Goal: Information Seeking & Learning: Learn about a topic

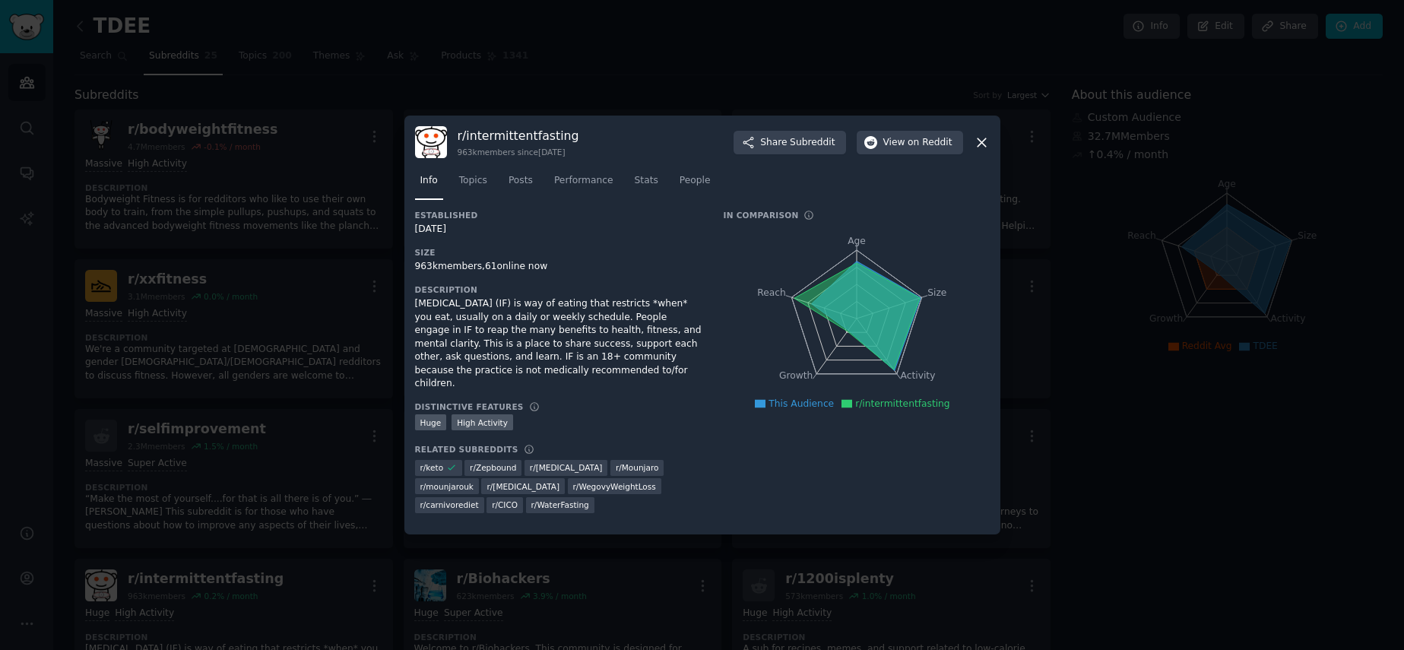
click at [729, 62] on div at bounding box center [702, 325] width 1404 height 650
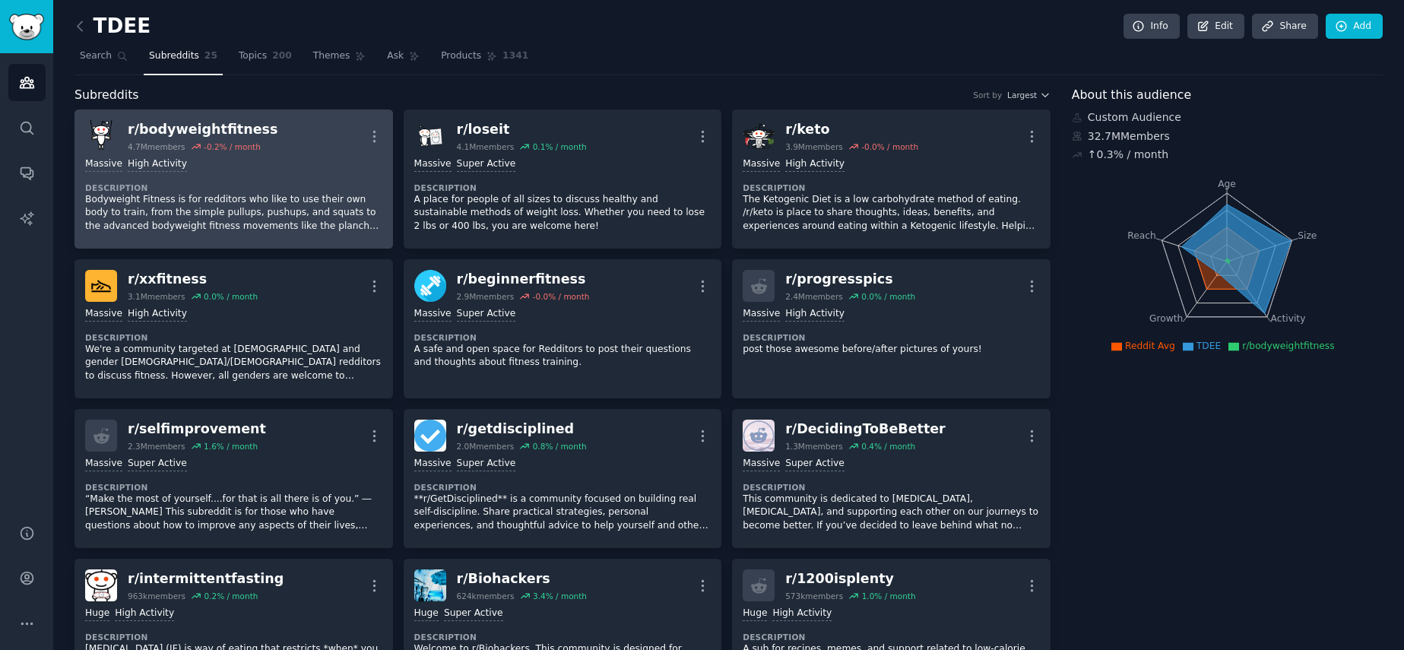
click at [300, 173] on div "Massive High Activity Description Bodyweight Fitness is for redditors who like …" at bounding box center [233, 195] width 297 height 86
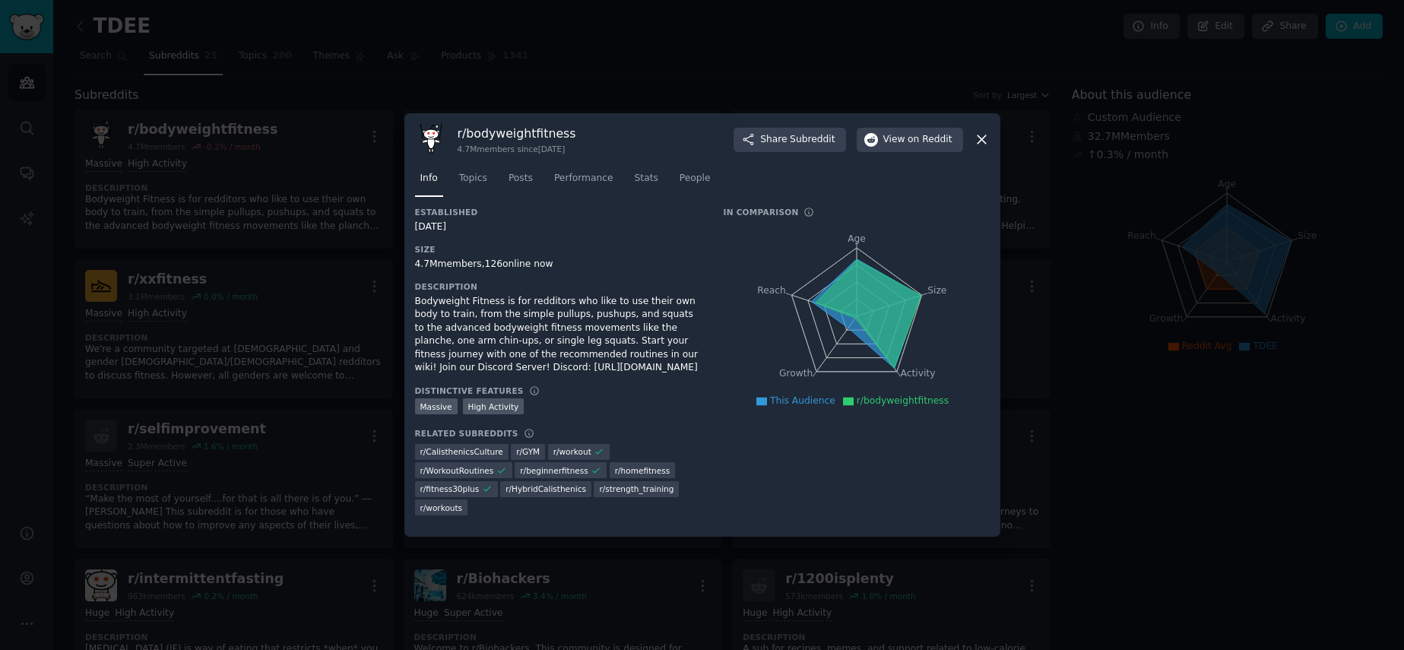
click at [982, 139] on icon at bounding box center [982, 140] width 16 height 16
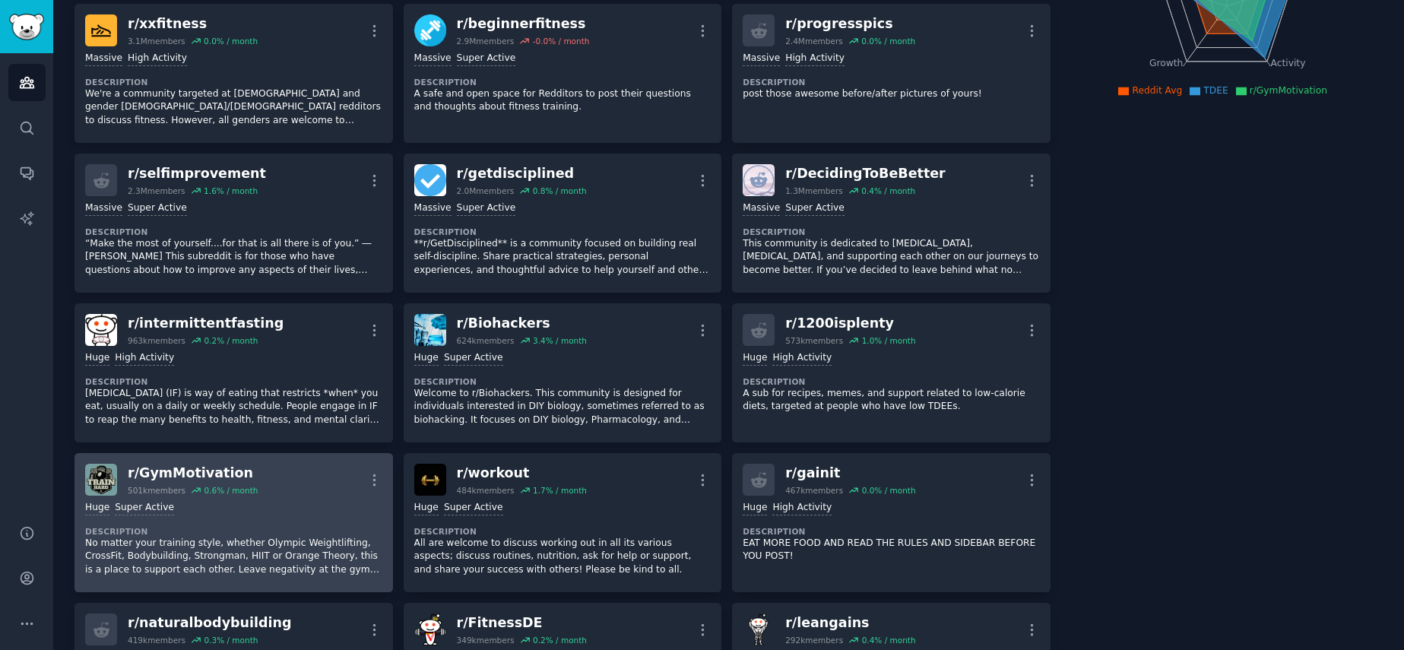
scroll to position [227, 0]
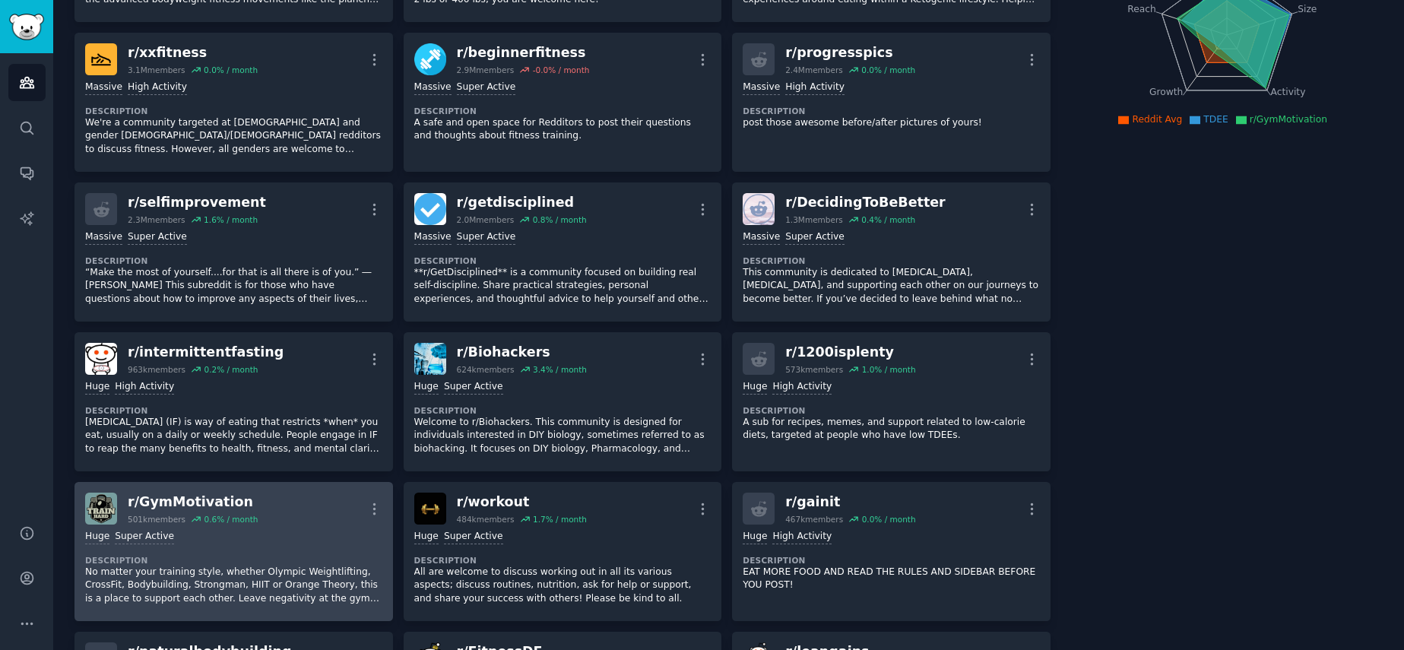
click at [252, 555] on dt "Description" at bounding box center [233, 560] width 297 height 11
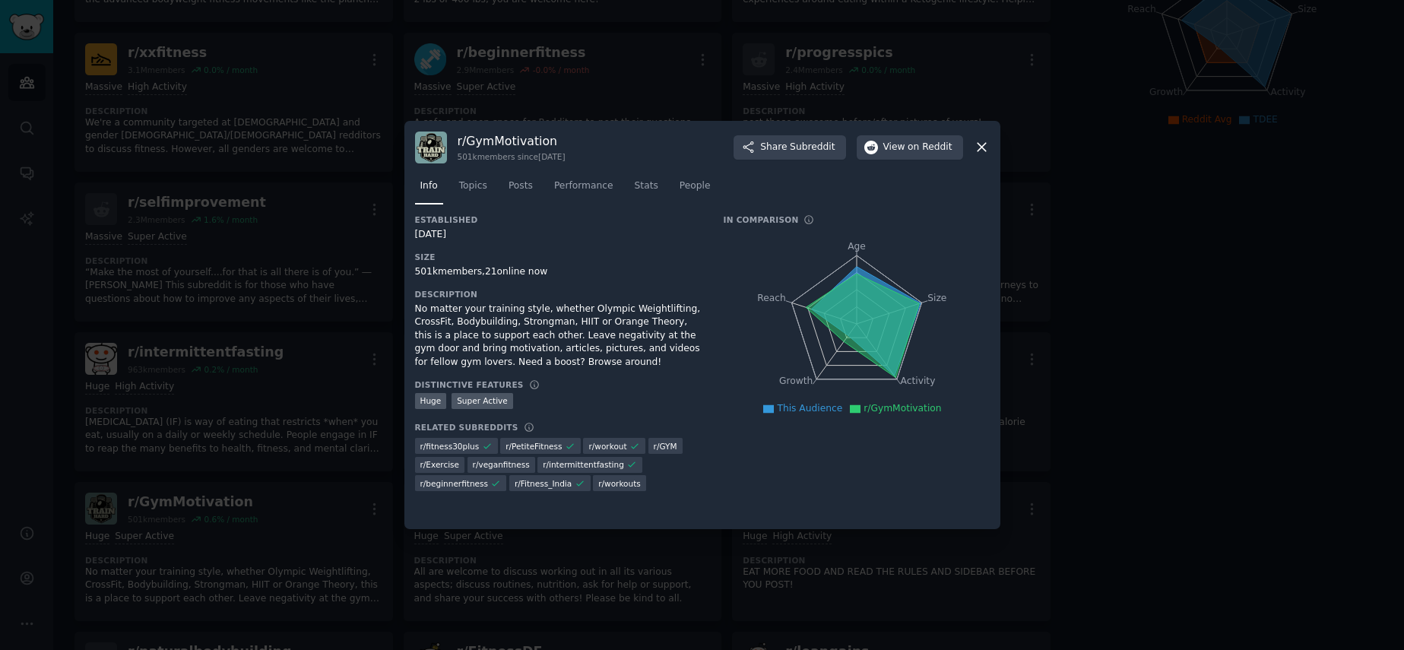
click at [1107, 388] on div at bounding box center [702, 325] width 1404 height 650
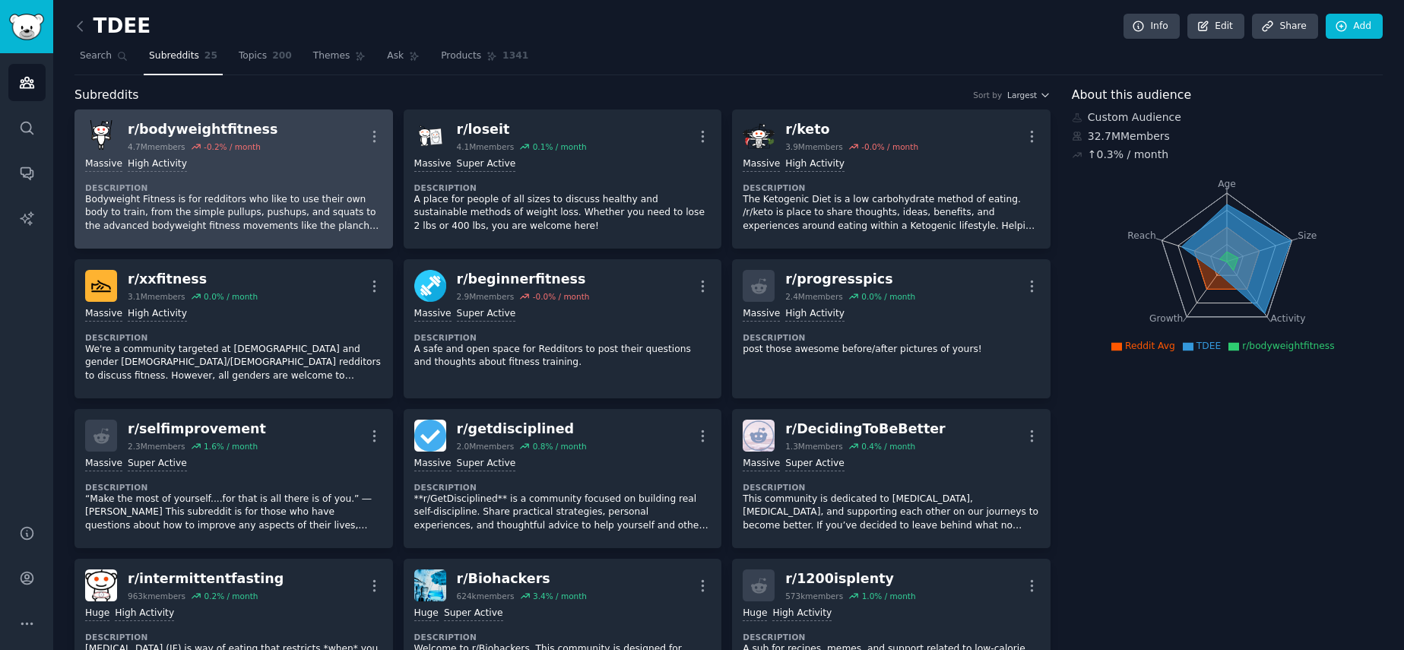
click at [204, 129] on div "r/ bodyweightfitness" at bounding box center [203, 129] width 150 height 19
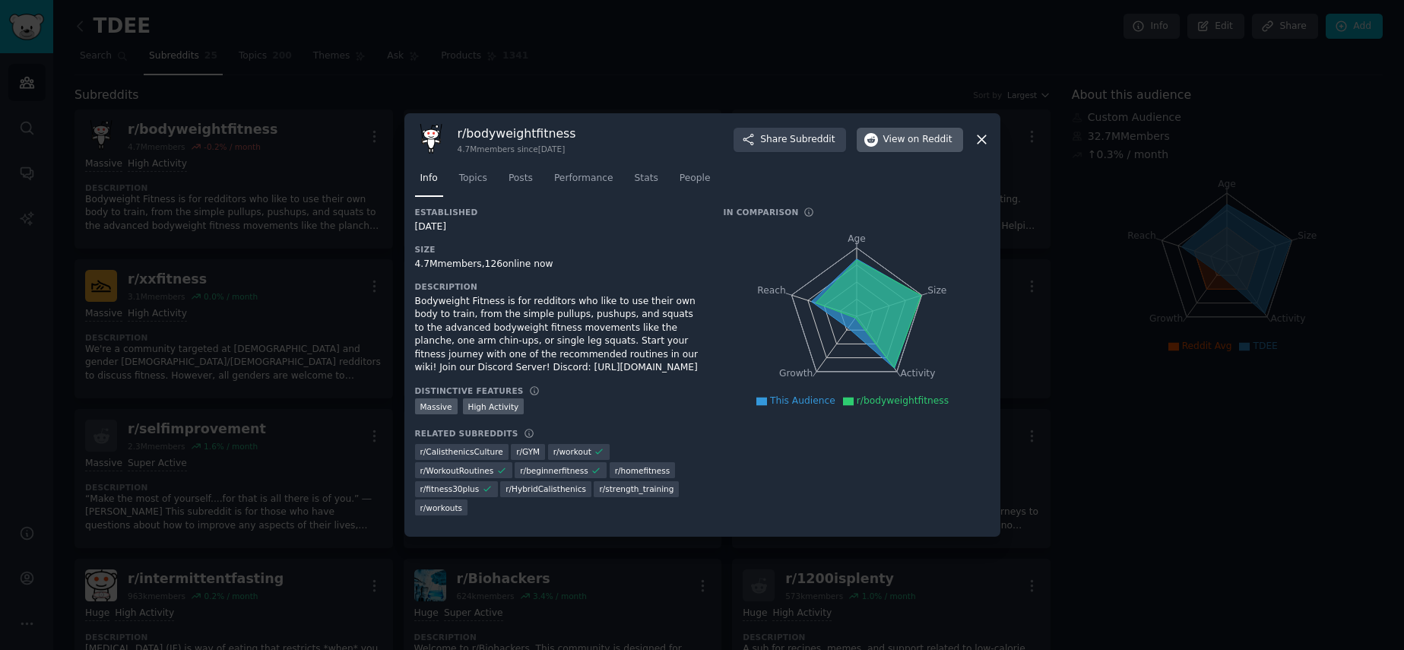
click at [878, 141] on icon "button" at bounding box center [871, 140] width 14 height 14
click at [728, 28] on div at bounding box center [702, 325] width 1404 height 650
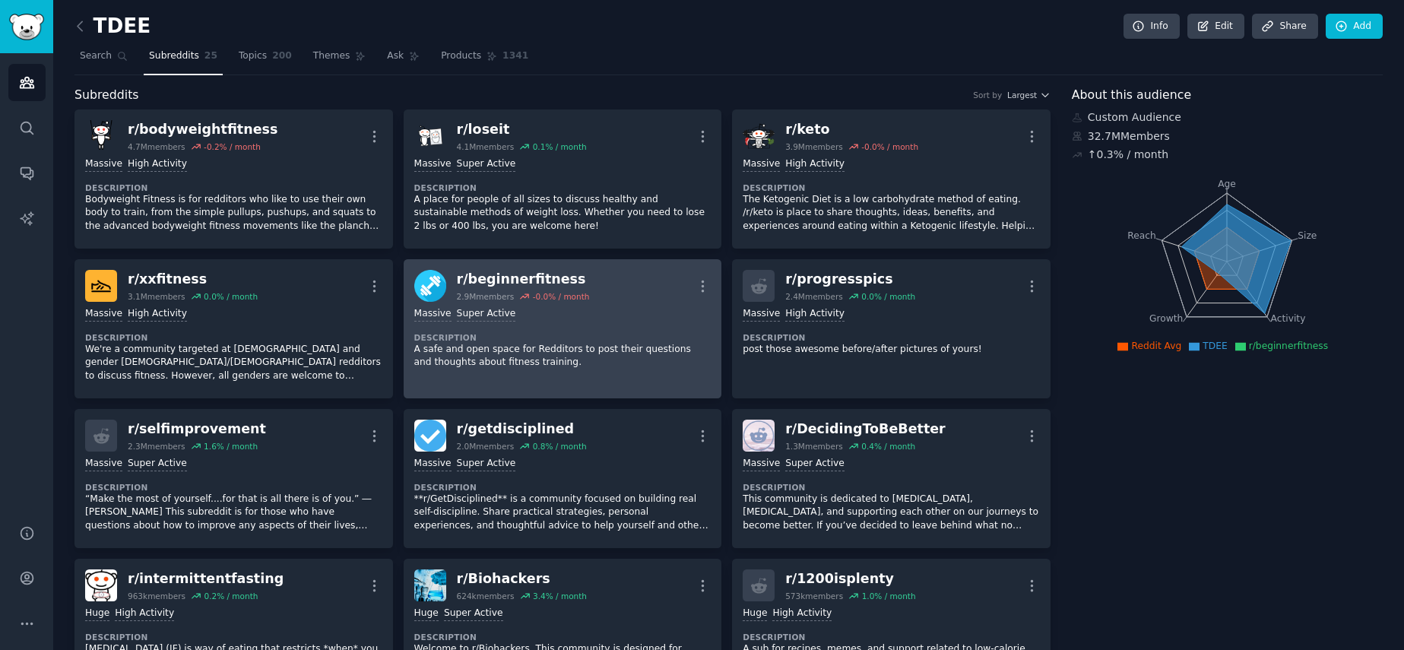
scroll to position [134, 0]
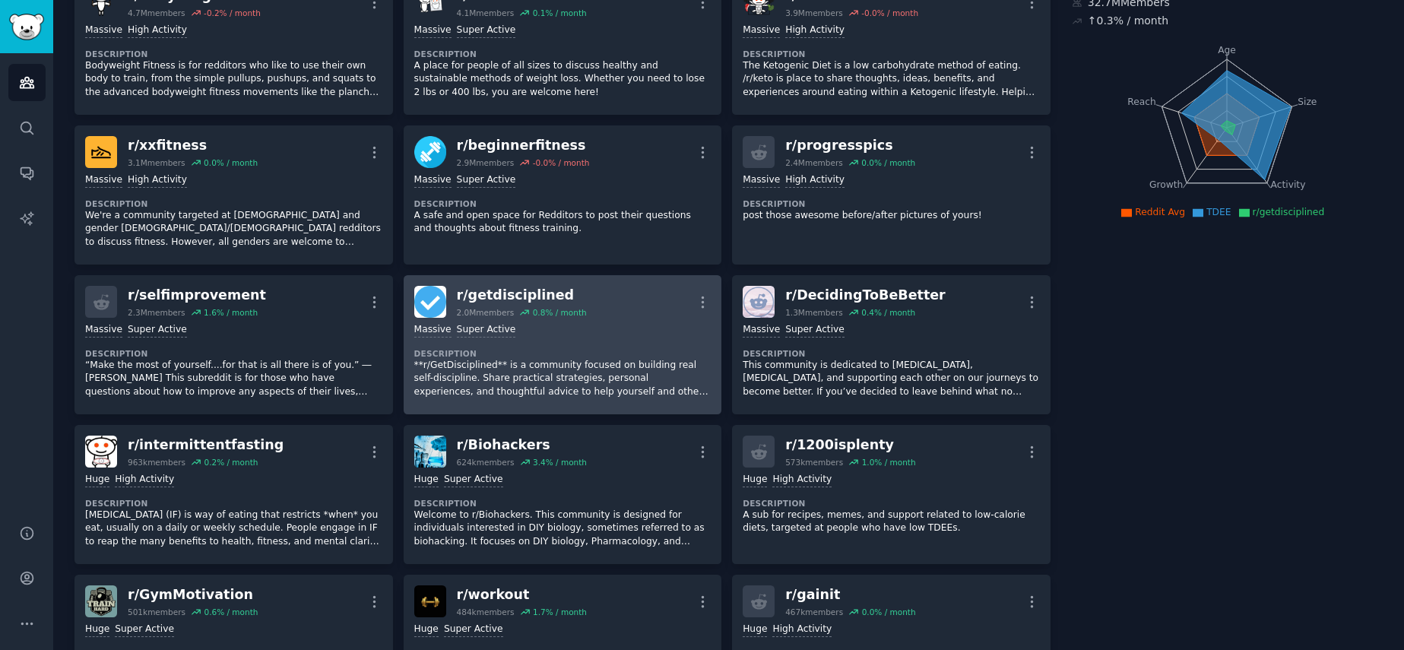
click at [504, 307] on div "2.0M members" at bounding box center [486, 312] width 58 height 11
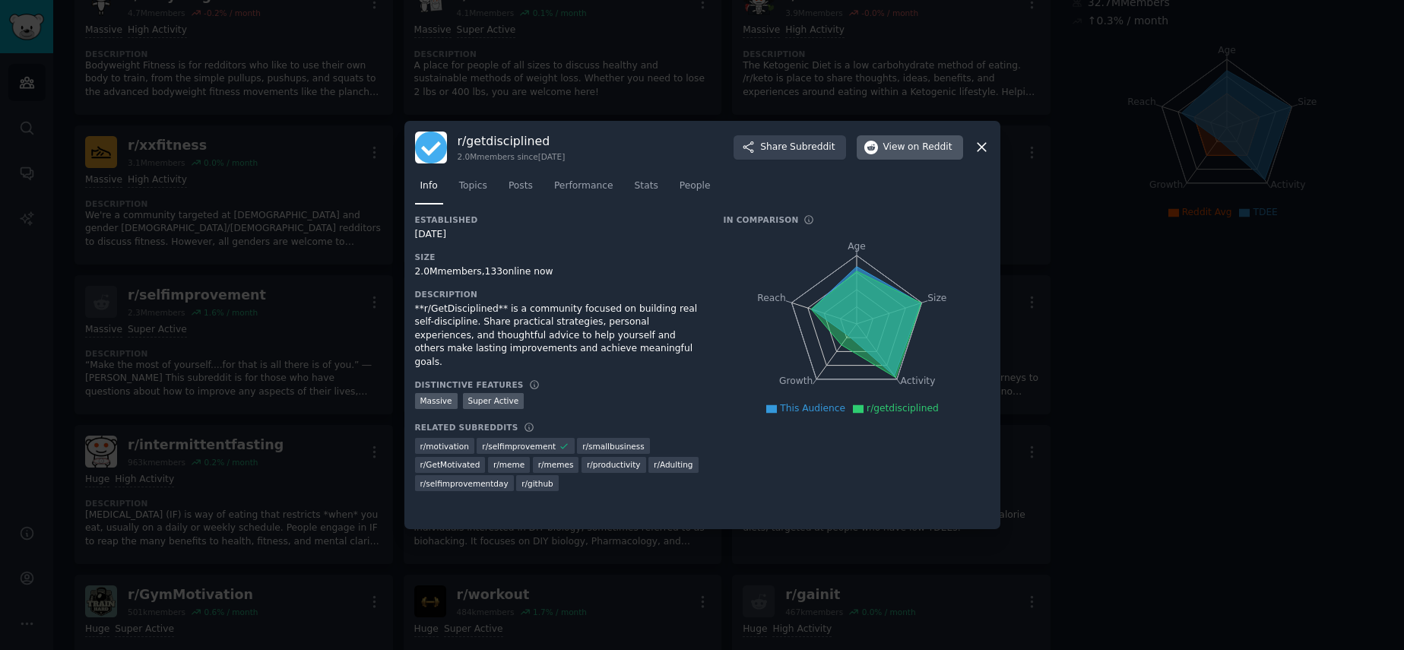
click at [884, 152] on button "View on Reddit" at bounding box center [910, 147] width 106 height 24
click at [598, 59] on div at bounding box center [702, 325] width 1404 height 650
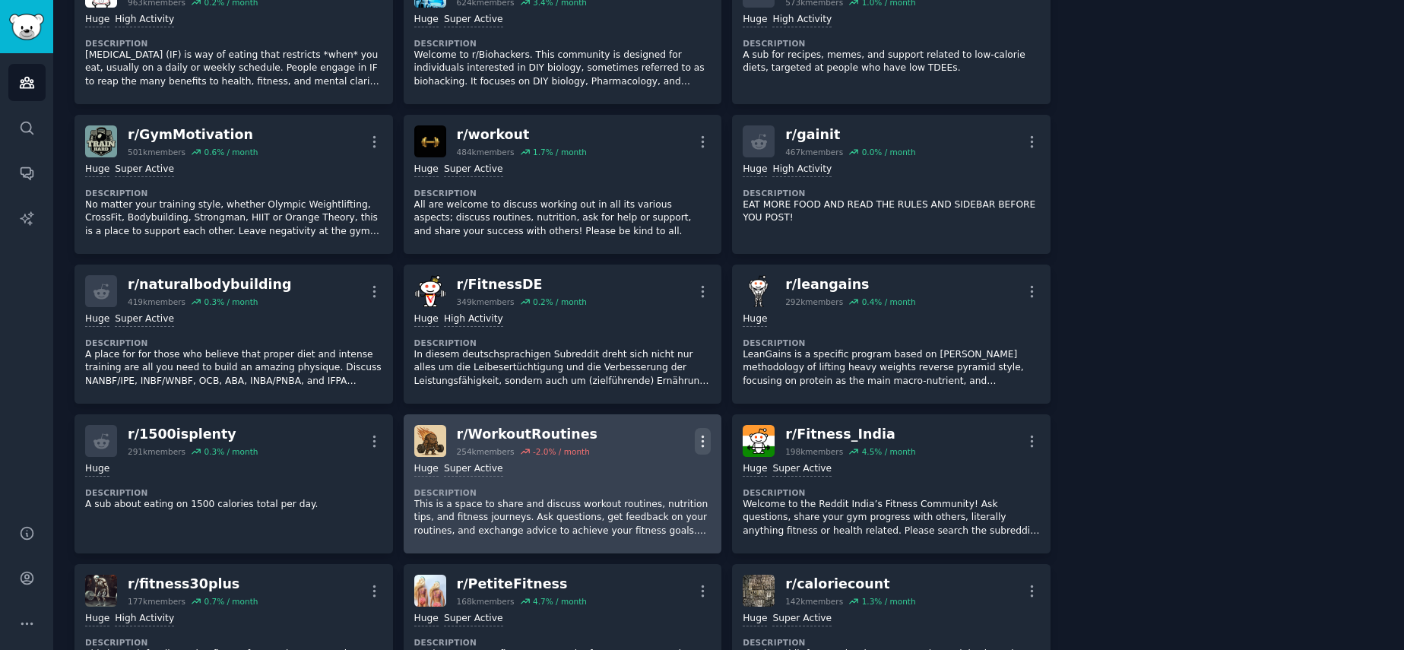
scroll to position [691, 0]
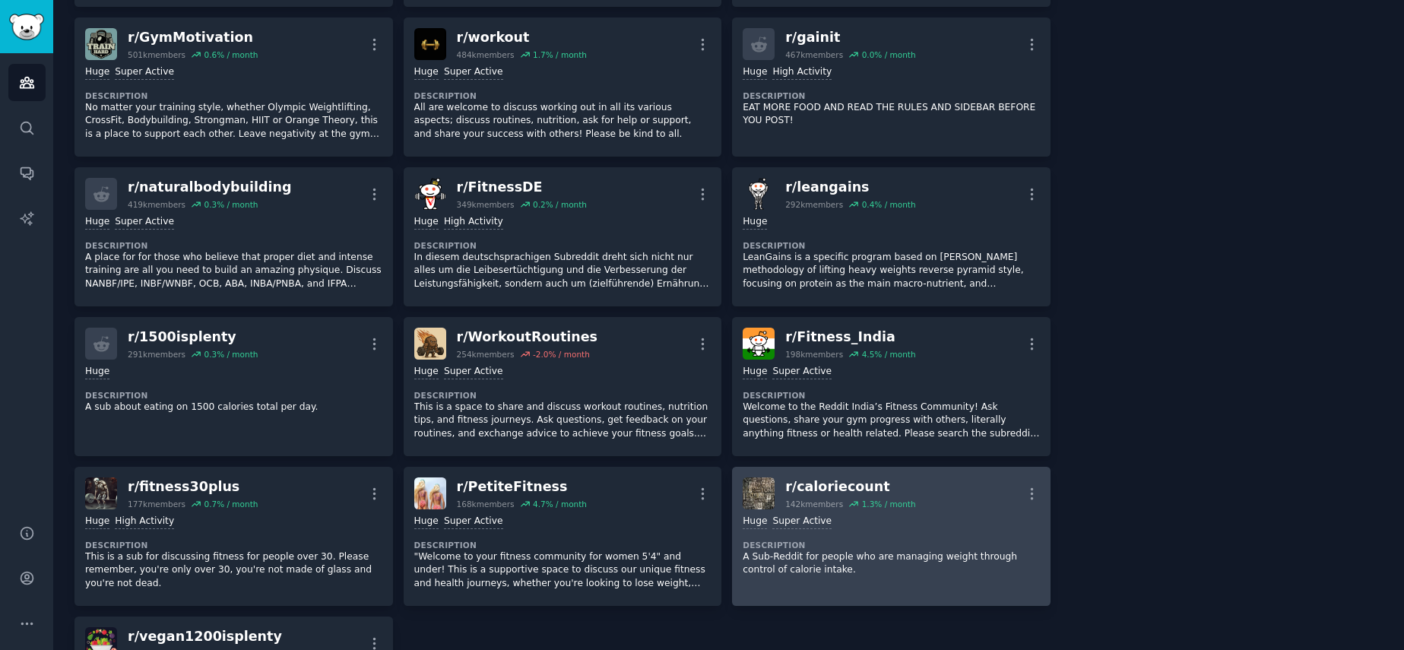
click at [900, 518] on div "Huge Super Active Description A Sub-Reddit for people who are managing weight t…" at bounding box center [891, 545] width 297 height 73
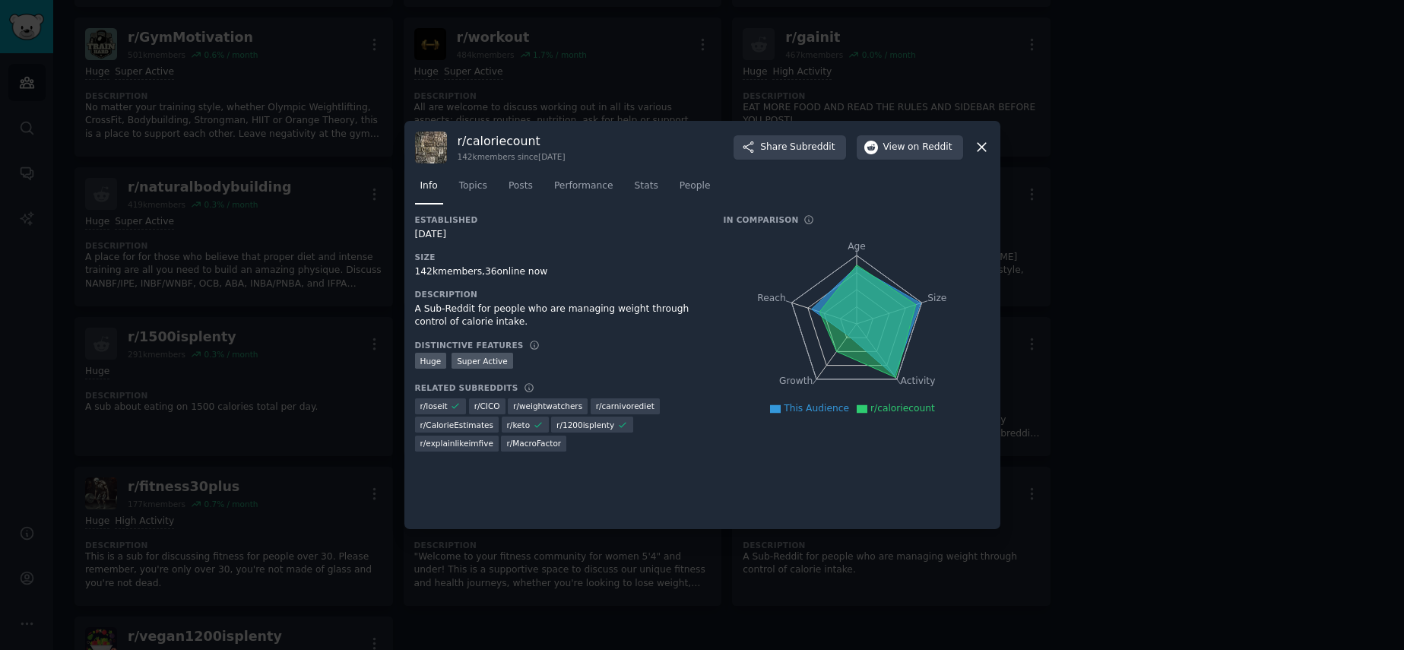
click at [1038, 492] on div at bounding box center [702, 325] width 1404 height 650
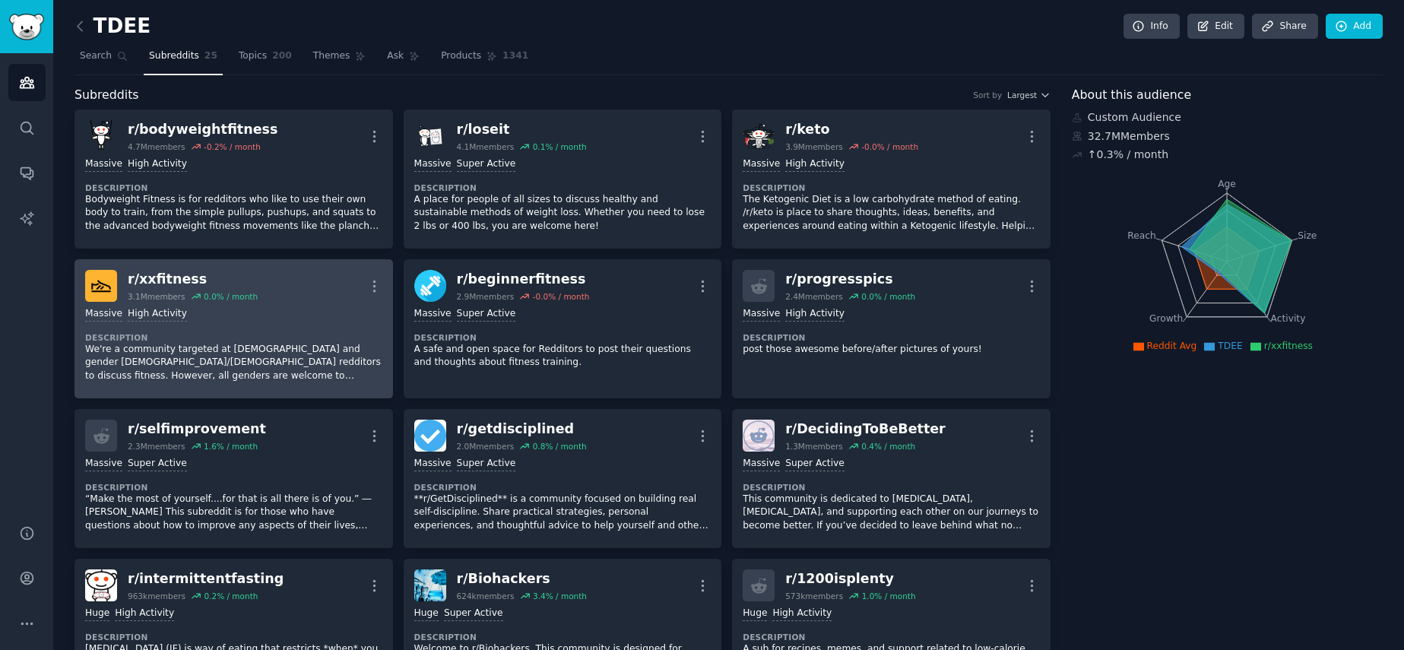
click at [227, 324] on div "Massive High Activity Description We're a community targeted at [DEMOGRAPHIC_DA…" at bounding box center [233, 345] width 297 height 86
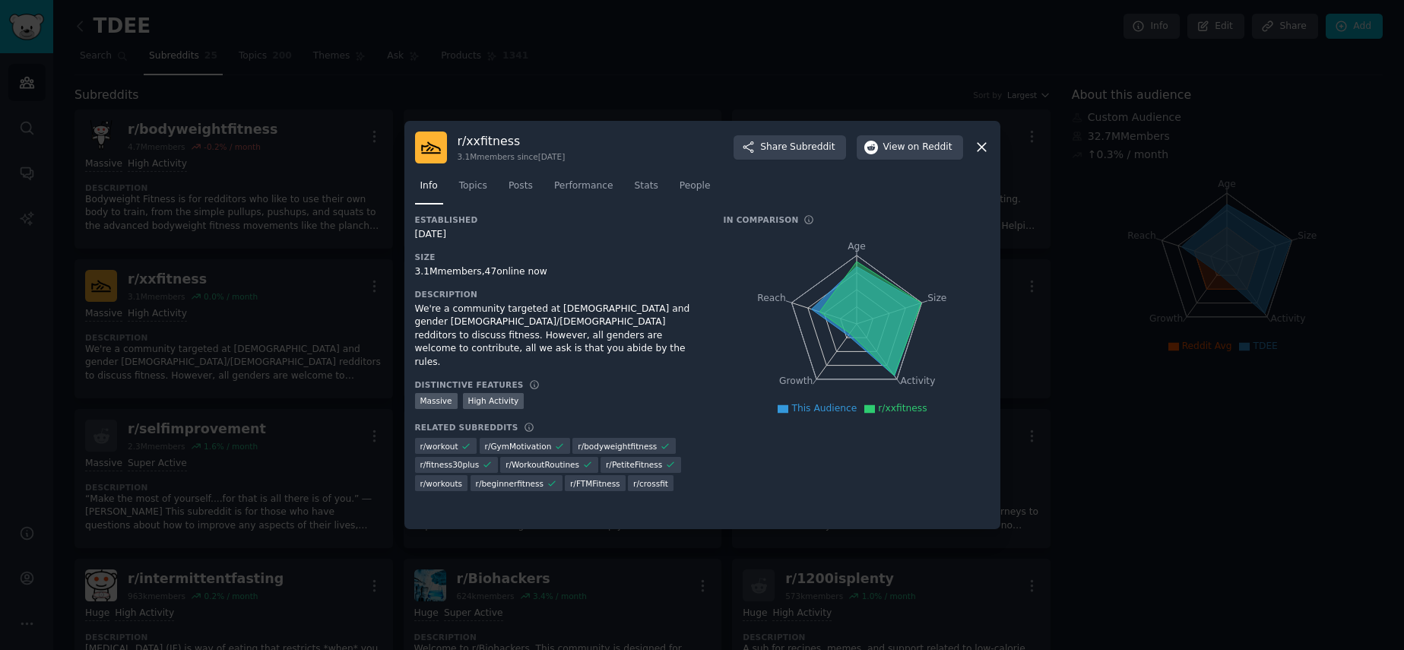
click at [1073, 295] on div at bounding box center [702, 325] width 1404 height 650
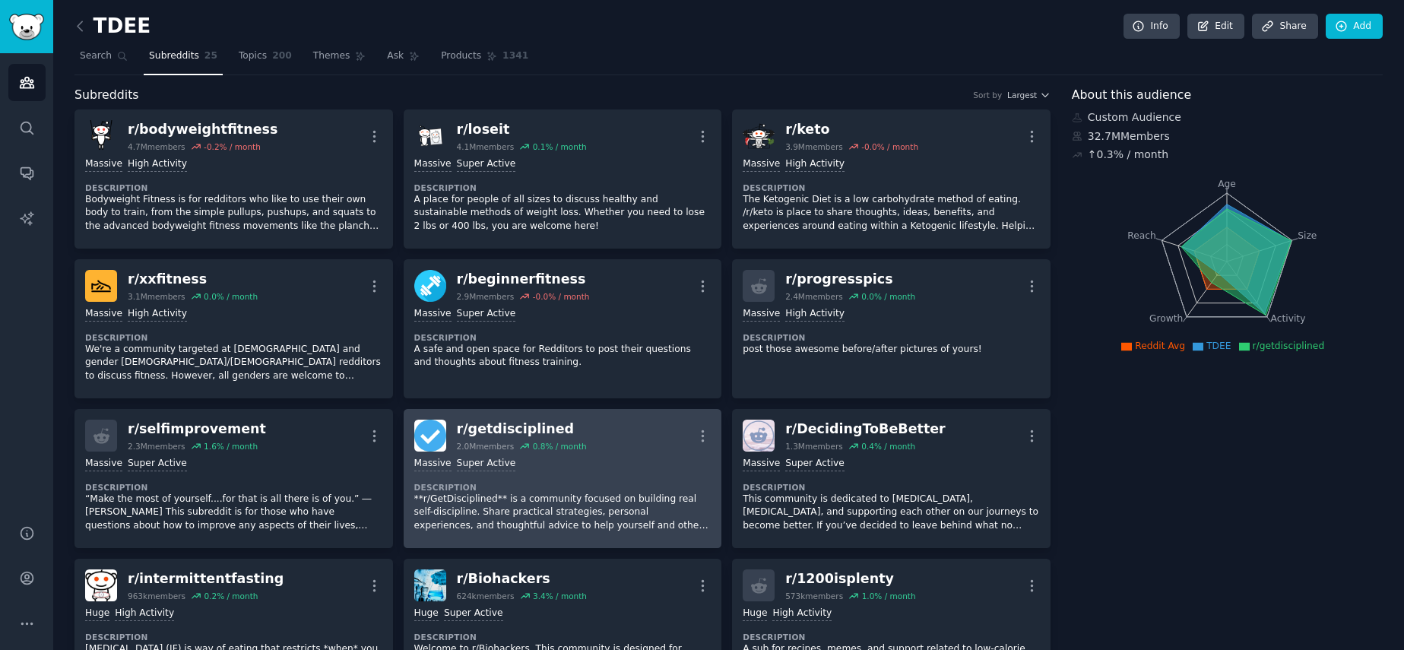
click at [559, 423] on div "r/ getdisciplined" at bounding box center [522, 429] width 130 height 19
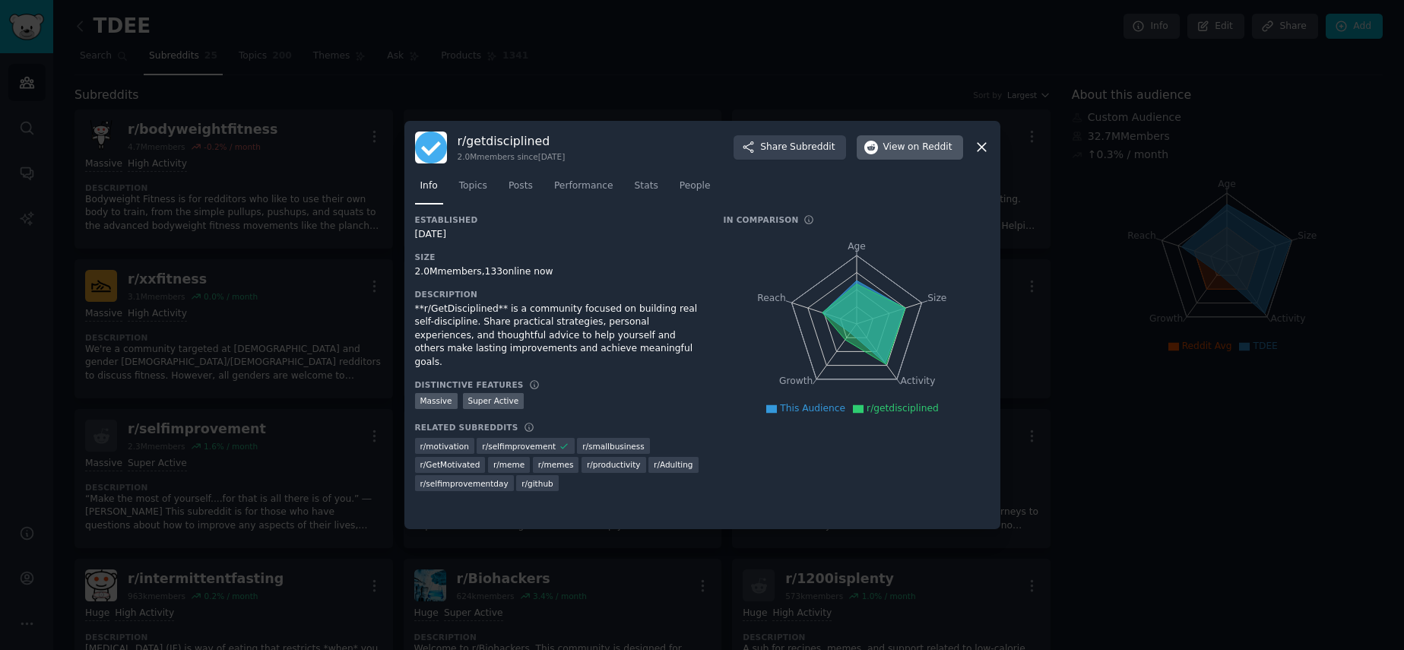
click at [932, 141] on span "on Reddit" at bounding box center [930, 148] width 44 height 14
click at [192, 129] on div at bounding box center [702, 325] width 1404 height 650
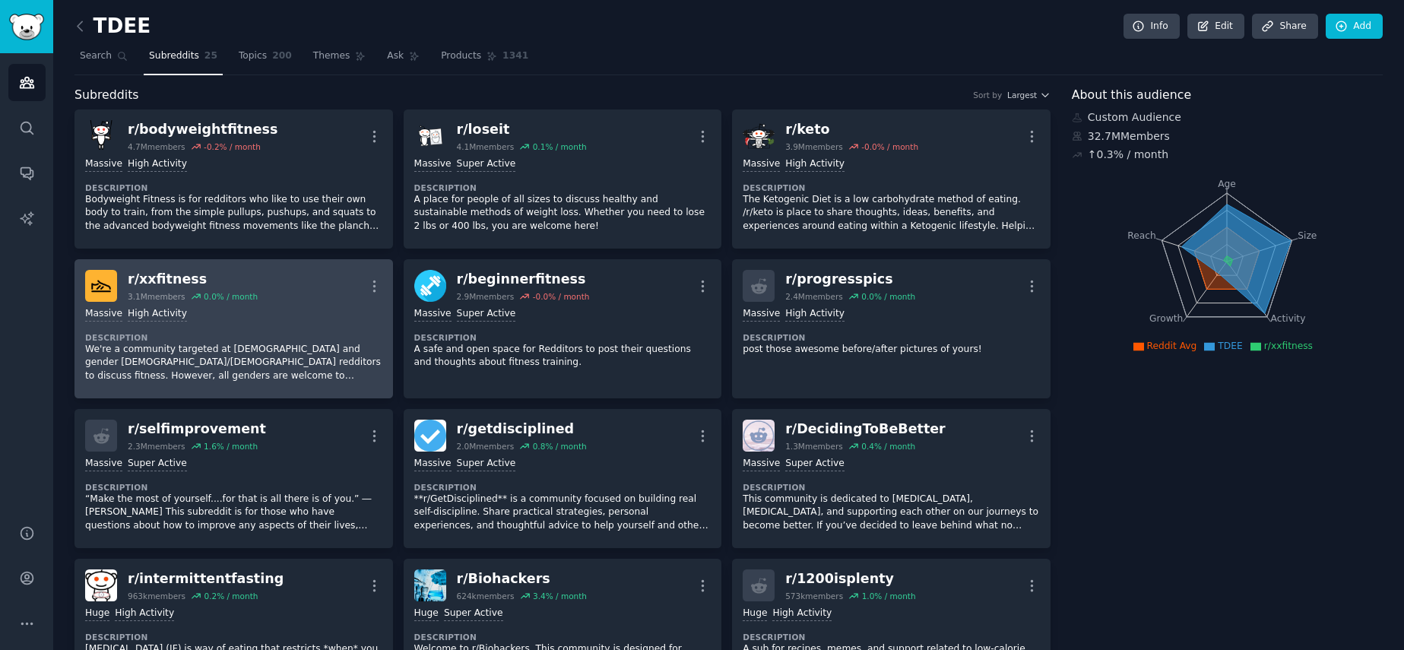
click at [162, 275] on div "r/ xxfitness" at bounding box center [193, 279] width 130 height 19
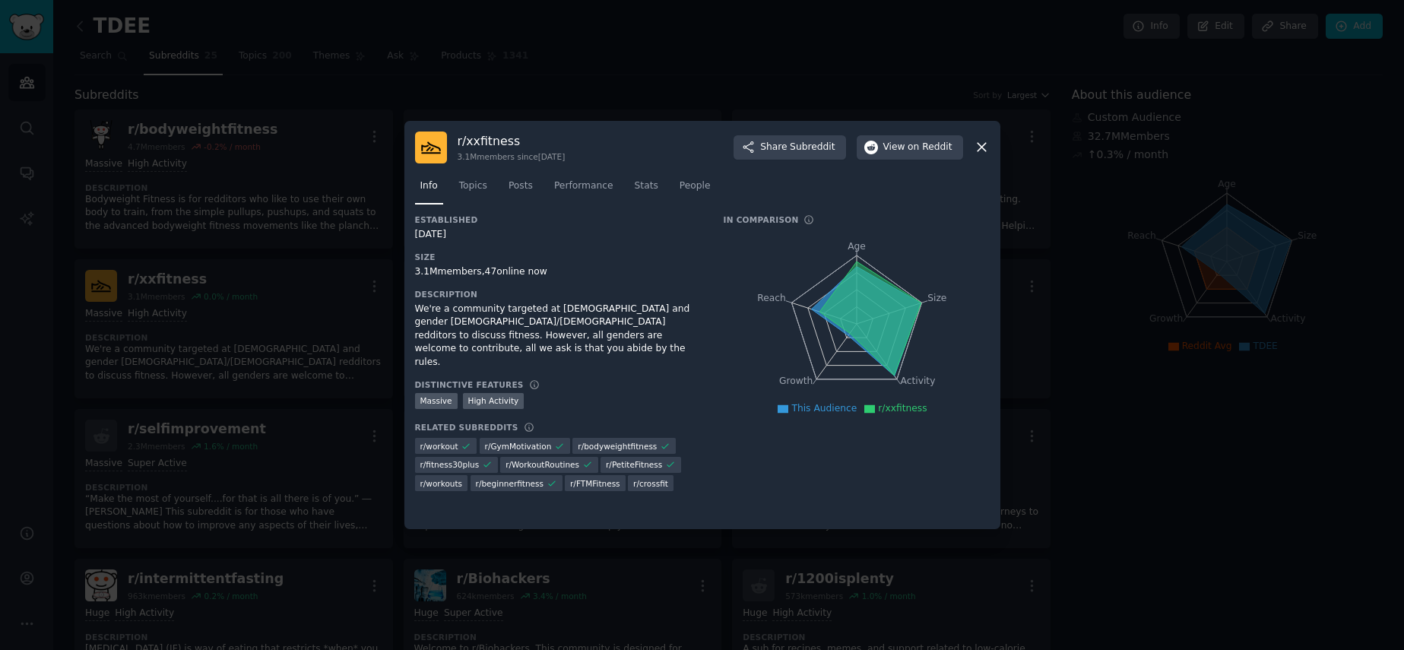
click at [488, 133] on h3 "r/ xxfitness" at bounding box center [512, 141] width 108 height 16
click at [489, 138] on h3 "r/ xxfitness" at bounding box center [512, 141] width 108 height 16
copy h3 "xxfitness"
